Goal: Transaction & Acquisition: Book appointment/travel/reservation

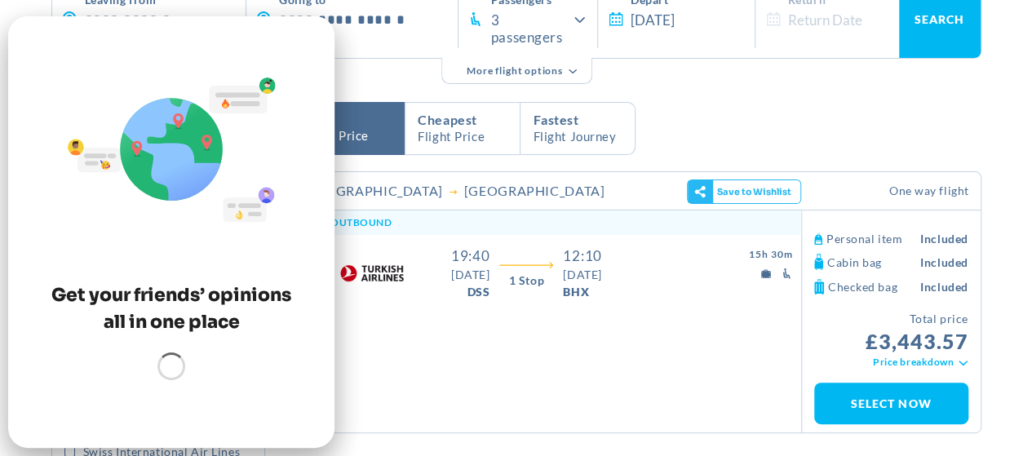
click at [415, 135] on span "Cheapest Flight Price" at bounding box center [463, 128] width 114 height 50
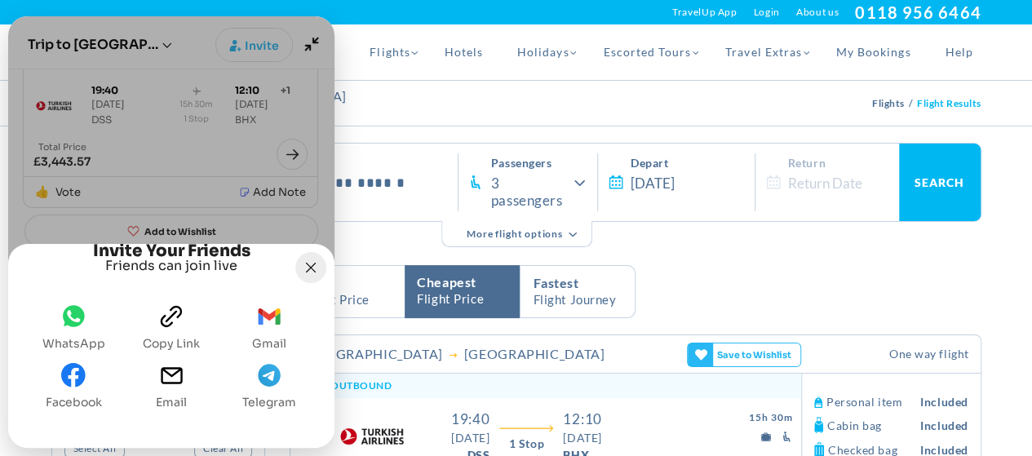
click at [312, 263] on icon "Joyned Window" at bounding box center [311, 268] width 10 height 10
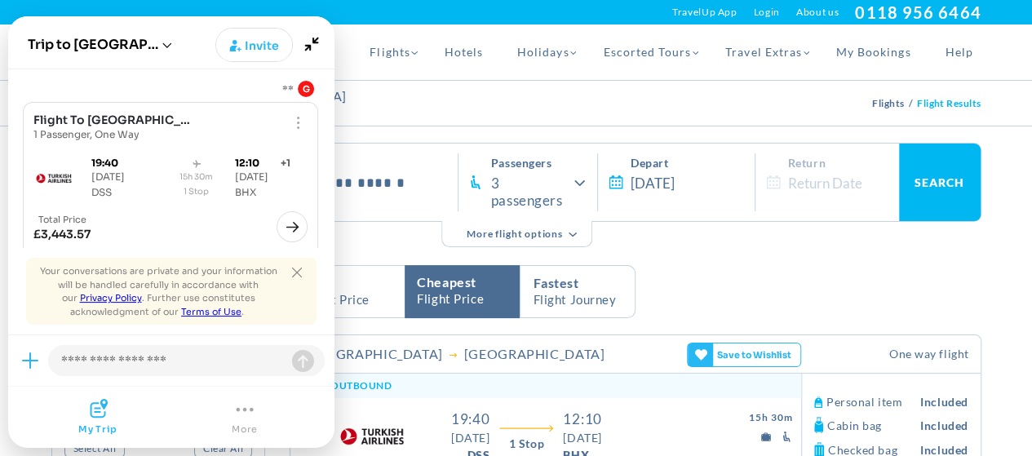
scroll to position [73, 0]
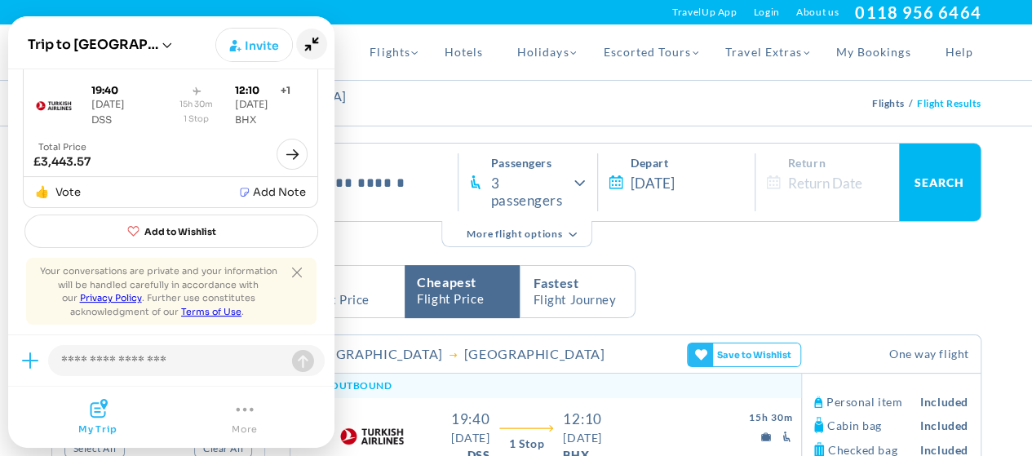
click at [307, 47] on icon "Minimize" at bounding box center [311, 44] width 31 height 31
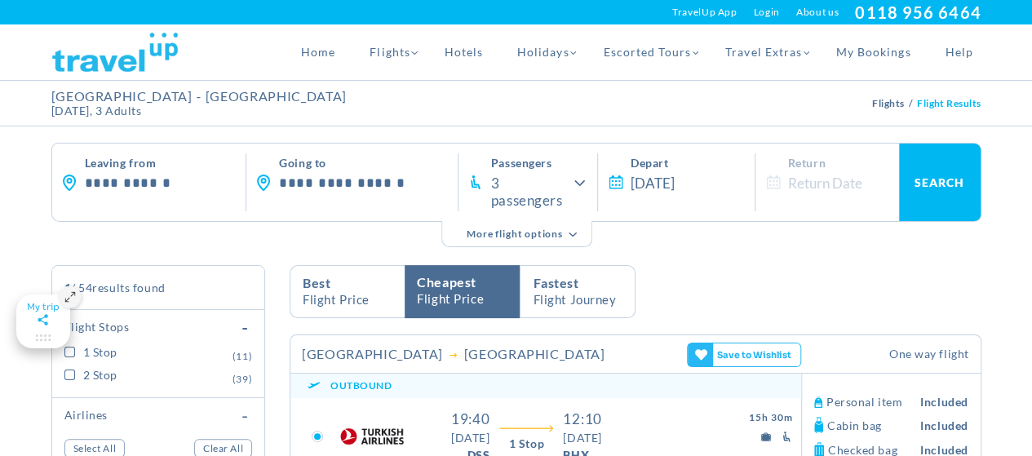
scroll to position [326, 0]
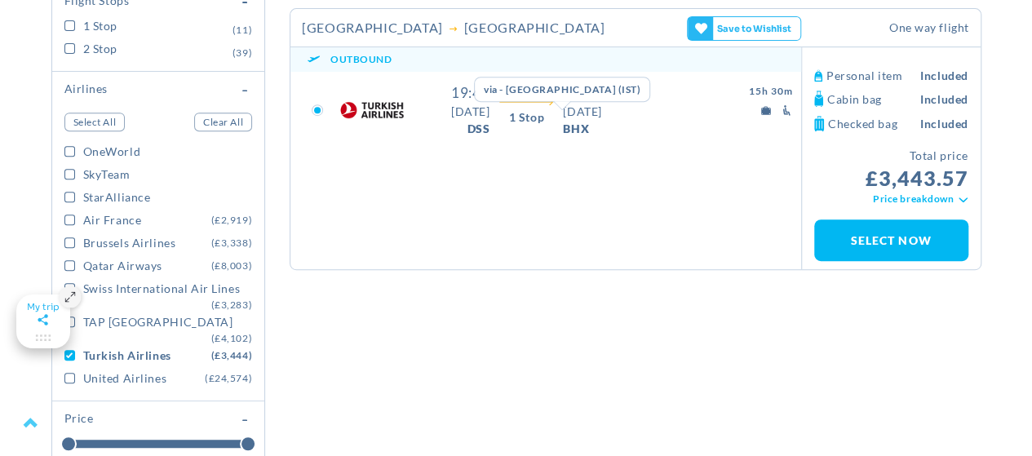
click at [512, 123] on link "1 Stop" at bounding box center [526, 117] width 73 height 16
click at [530, 107] on div at bounding box center [526, 102] width 73 height 15
click at [510, 113] on link "1 Stop" at bounding box center [526, 117] width 73 height 16
click at [475, 120] on div "DSS" at bounding box center [449, 128] width 81 height 17
click at [555, 113] on link "1 Stop" at bounding box center [526, 117] width 73 height 16
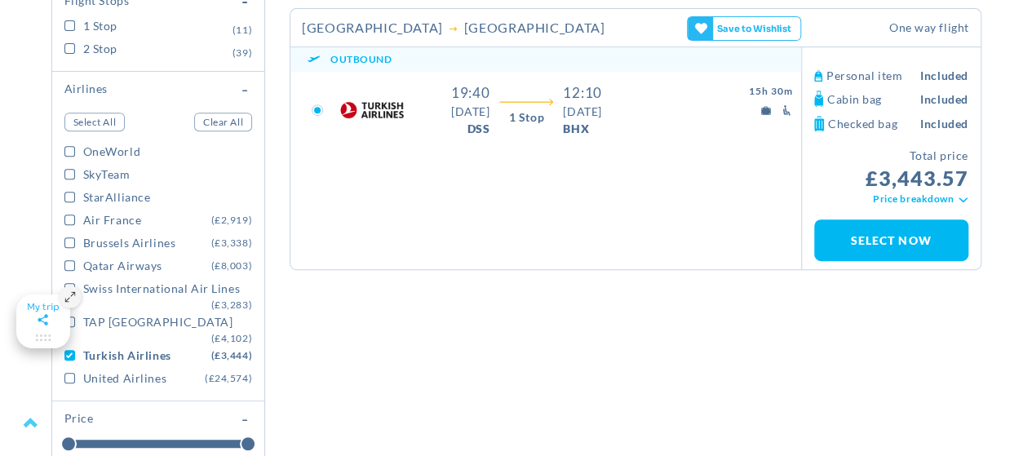
click at [697, 113] on div "15H 30M" at bounding box center [722, 103] width 157 height 43
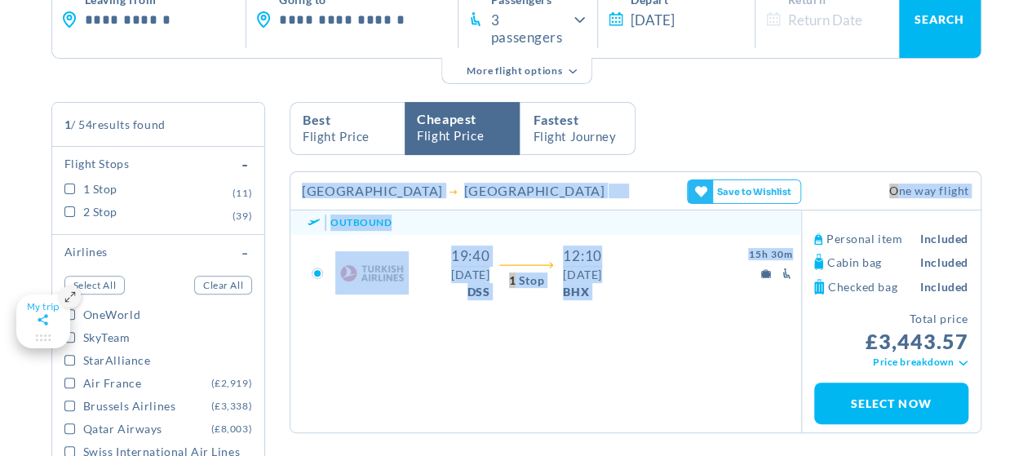
drag, startPoint x: 299, startPoint y: 187, endPoint x: 790, endPoint y: 257, distance: 495.4
click at [790, 257] on article "[GEOGRAPHIC_DATA] [GEOGRAPHIC_DATA] 1.2 2 This flight Typical for this route 6%…" at bounding box center [636, 302] width 692 height 262
copy article "Dakar [GEOGRAPHIC_DATA] 1.2 2 This flight Typical for this route 6% higher Flig…"
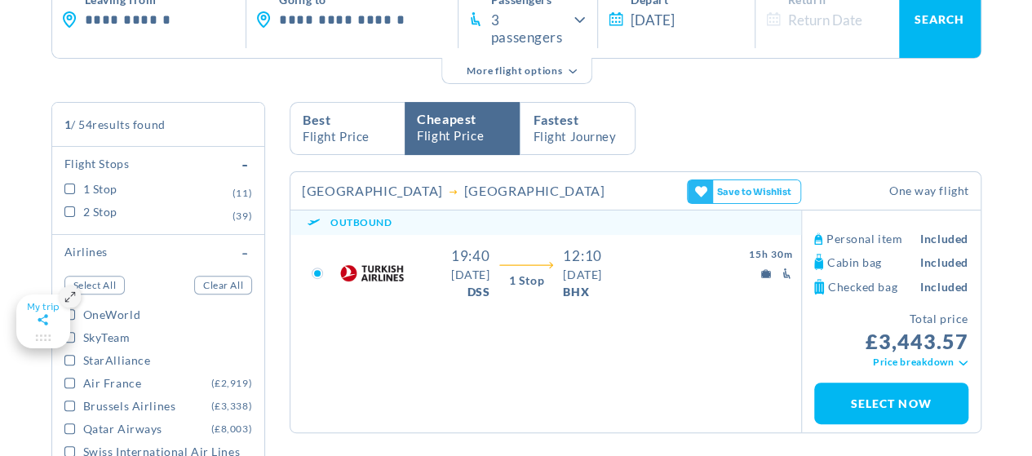
click at [0, 92] on section "**********" at bounding box center [516, 416] width 1032 height 906
